Goal: Information Seeking & Learning: Learn about a topic

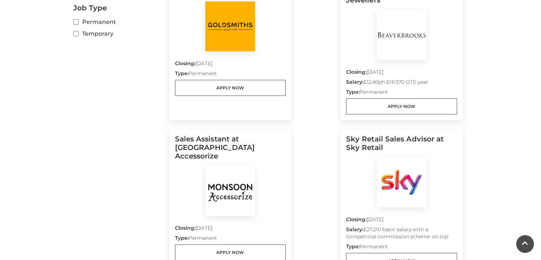
scroll to position [326, 0]
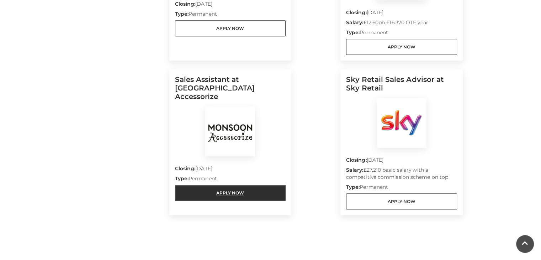
click at [198, 185] on link "Apply Now" at bounding box center [230, 193] width 111 height 16
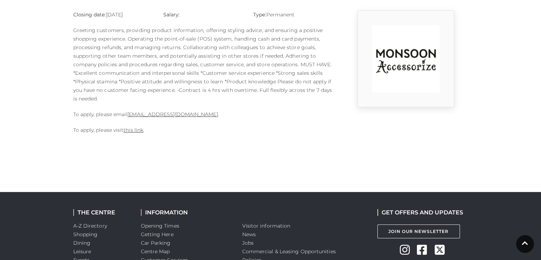
scroll to position [196, 0]
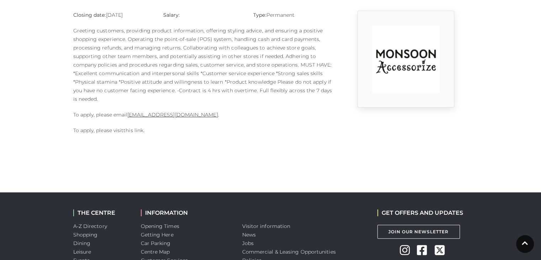
click at [134, 132] on link "this link" at bounding box center [133, 130] width 20 height 6
click at [131, 130] on link "this link" at bounding box center [133, 130] width 20 height 6
click at [156, 113] on link "1124m@monsoonmail.rms-metro.com" at bounding box center [172, 114] width 90 height 6
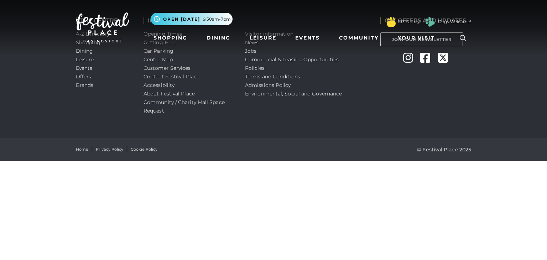
click at [110, 161] on html "Skip to Navigation Skip to Content Toggle navigation .st5{fill:none;stroke:#FFF…" at bounding box center [273, 80] width 547 height 161
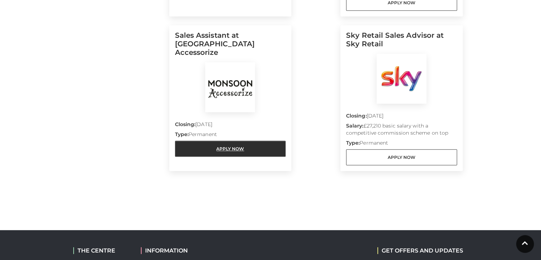
scroll to position [369, 0]
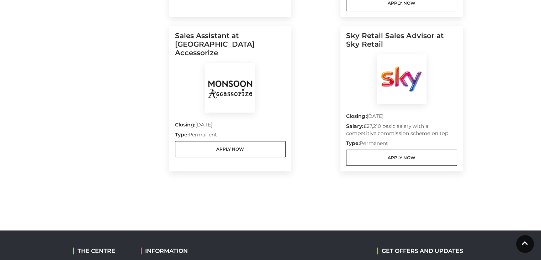
click at [226, 72] on img at bounding box center [230, 88] width 50 height 50
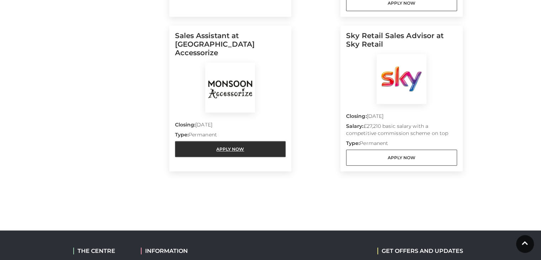
click at [215, 141] on link "Apply Now" at bounding box center [230, 149] width 111 height 16
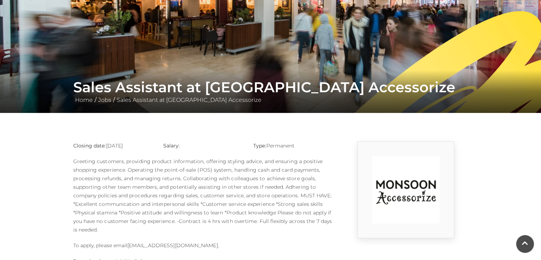
scroll to position [65, 0]
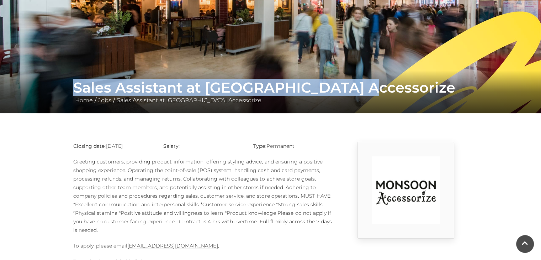
drag, startPoint x: 75, startPoint y: 89, endPoint x: 412, endPoint y: 92, distance: 337.0
click at [412, 92] on h1 "Sales Assistant at [GEOGRAPHIC_DATA] Accessorize" at bounding box center [270, 87] width 395 height 17
copy h1 "Sales Assistant at [GEOGRAPHIC_DATA] Accessorize"
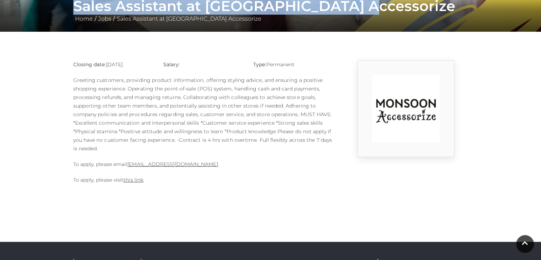
scroll to position [147, 0]
